Goal: Use online tool/utility

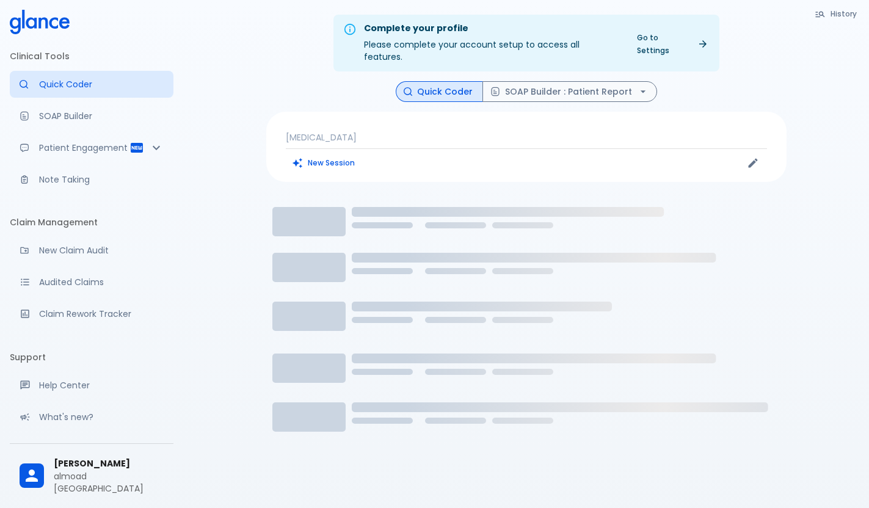
click at [499, 131] on p "[MEDICAL_DATA]" at bounding box center [526, 137] width 481 height 12
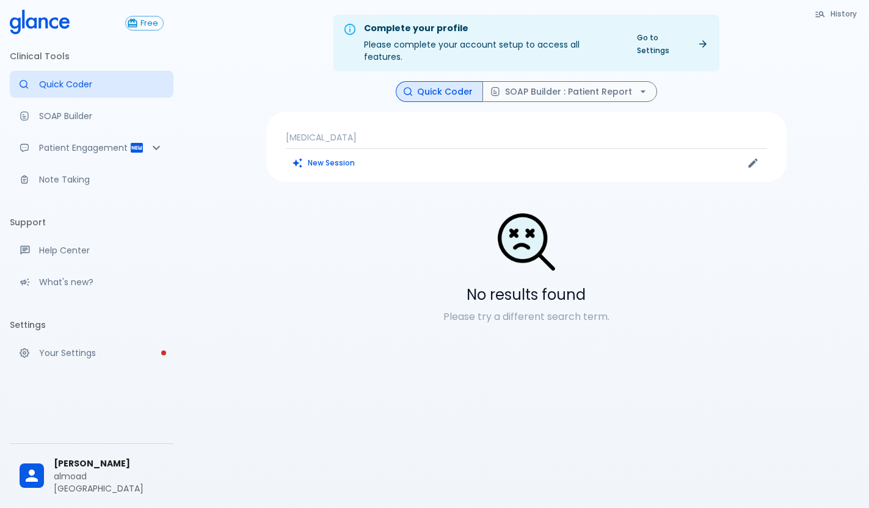
click at [468, 131] on p "[MEDICAL_DATA]" at bounding box center [526, 137] width 481 height 12
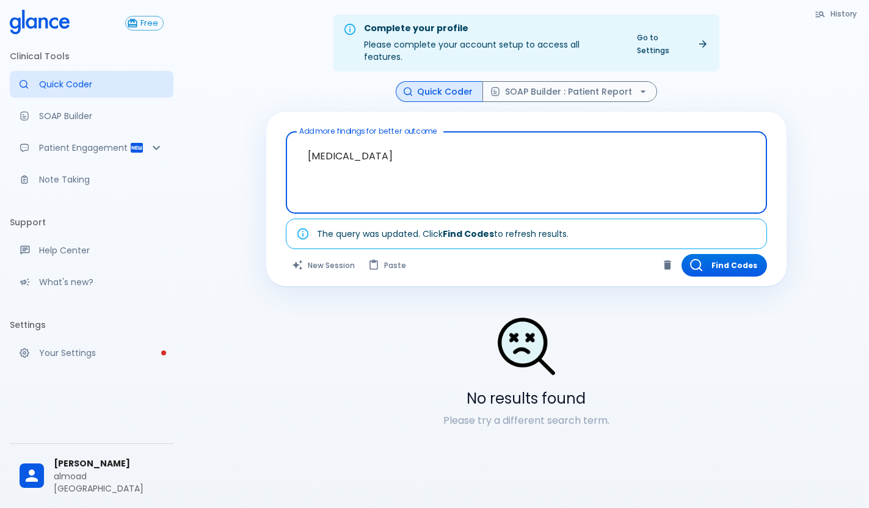
click at [468, 137] on textarea "[MEDICAL_DATA]" at bounding box center [526, 163] width 464 height 53
type textarea "v"
type textarea "CRP"
click at [712, 254] on button "Find Codes" at bounding box center [723, 265] width 85 height 23
